Goal: Task Accomplishment & Management: Manage account settings

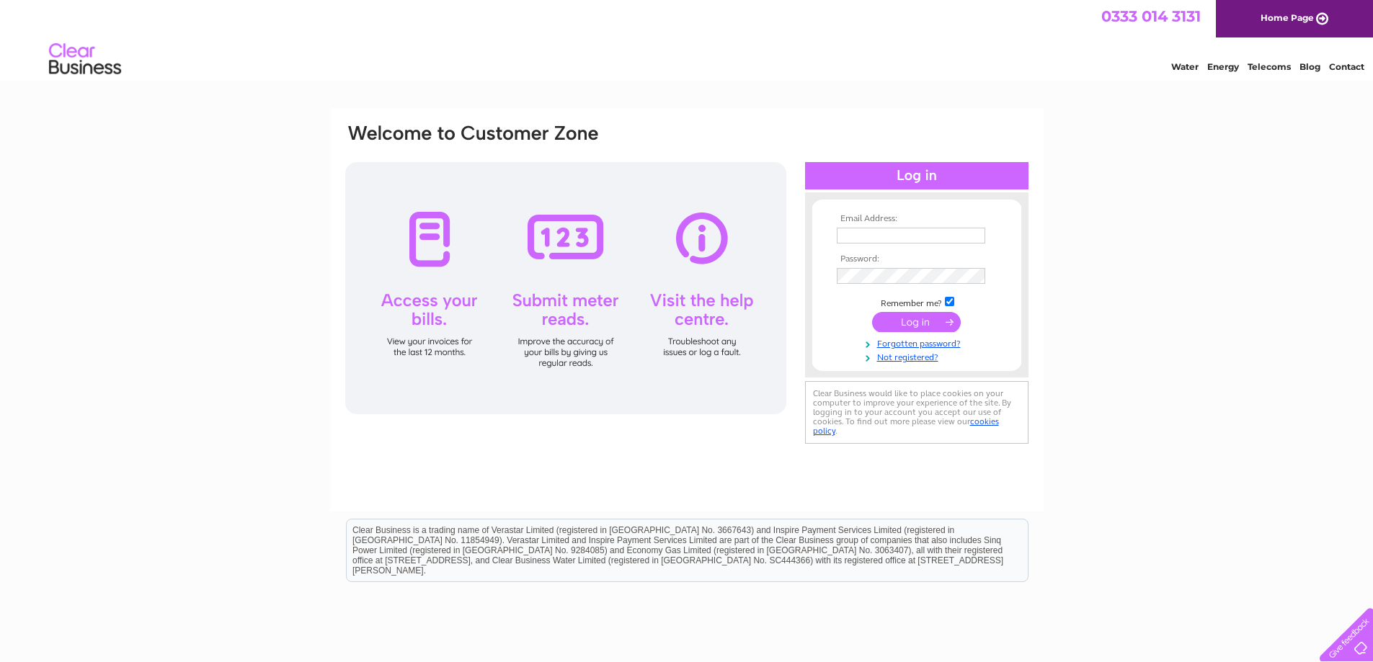
type input "margaret.ogden@david-allen.co.uk"
click at [902, 324] on input "submit" at bounding box center [916, 322] width 89 height 20
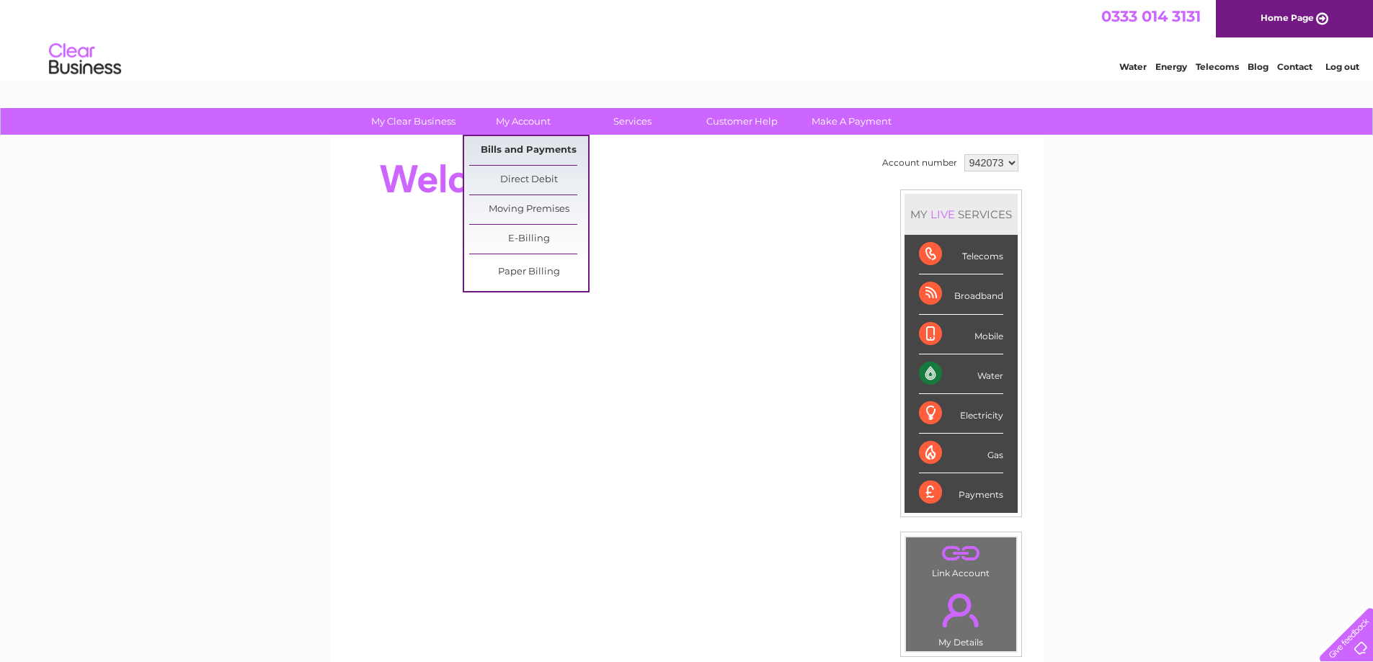
click at [512, 151] on link "Bills and Payments" at bounding box center [528, 150] width 119 height 29
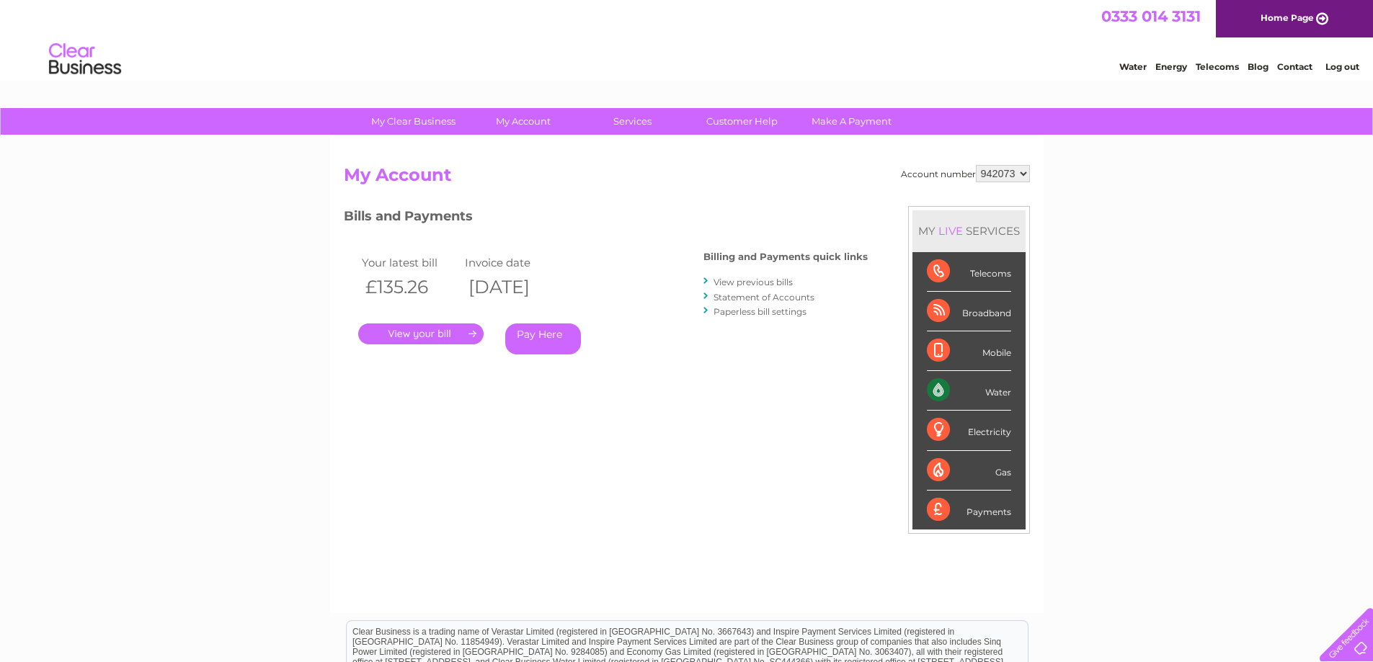
click at [447, 335] on link "." at bounding box center [420, 334] width 125 height 21
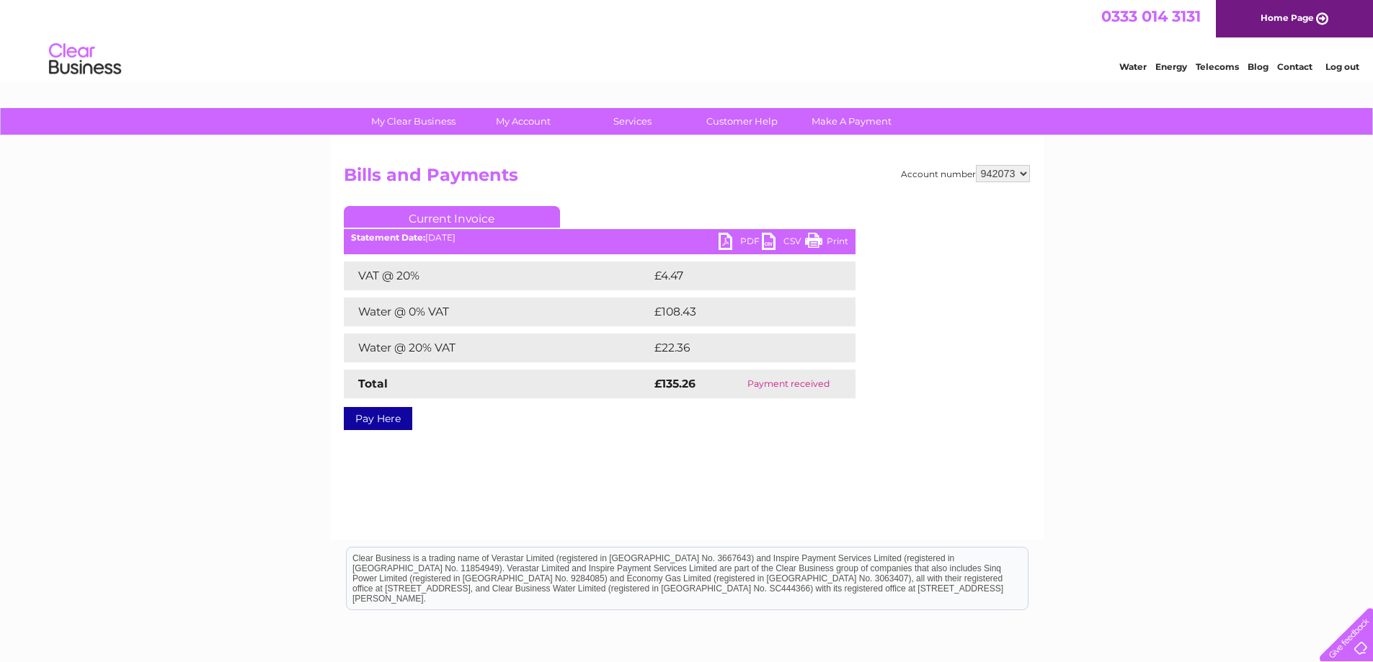
click at [743, 244] on link "PDF" at bounding box center [739, 243] width 43 height 21
click at [1345, 72] on link "Log out" at bounding box center [1342, 66] width 34 height 11
